Goal: Find specific page/section: Find specific page/section

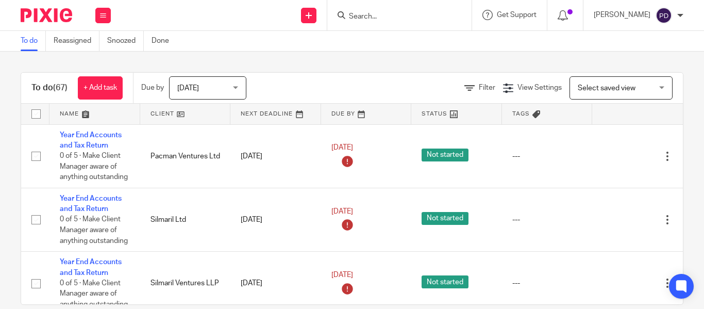
click at [351, 19] on input "Search" at bounding box center [394, 16] width 93 height 9
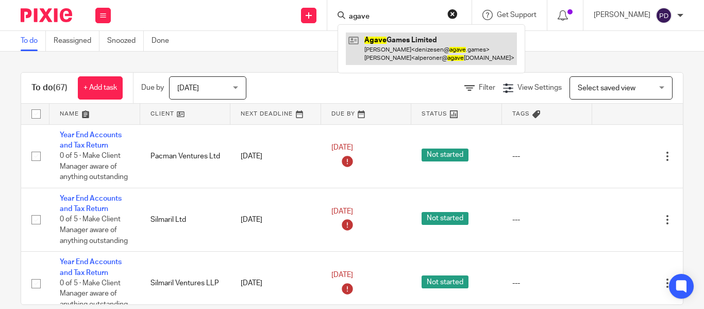
type input "agave"
click at [363, 39] on link at bounding box center [431, 48] width 171 height 32
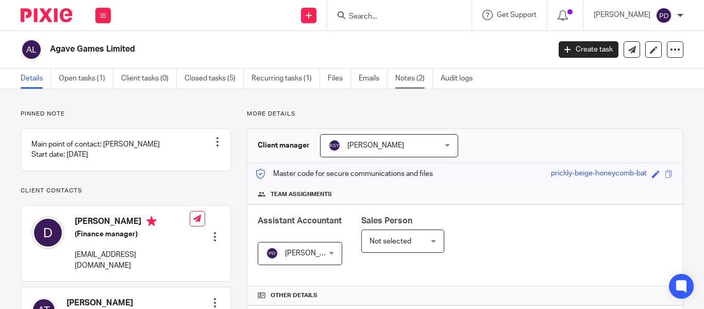
click at [397, 81] on link "Notes (2)" at bounding box center [414, 79] width 38 height 20
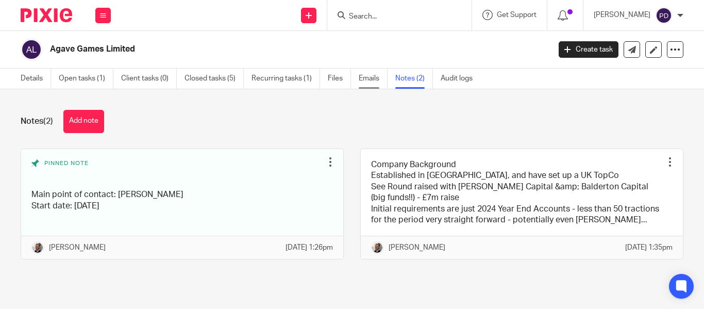
click at [370, 79] on link "Emails" at bounding box center [372, 79] width 29 height 20
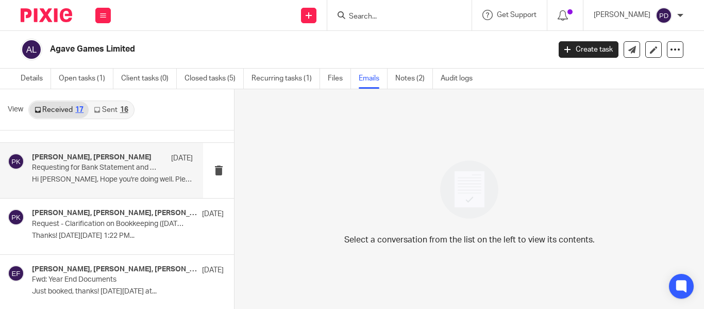
scroll to position [2, 0]
